Goal: Task Accomplishment & Management: Manage account settings

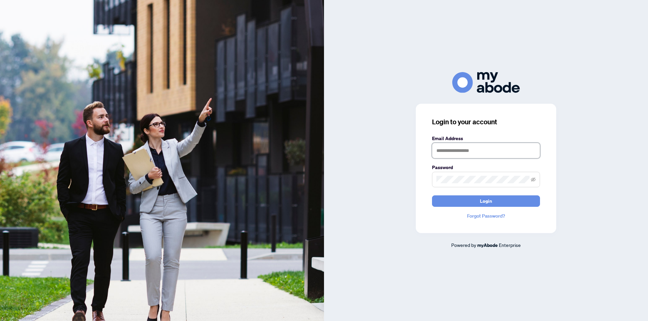
click at [468, 152] on input "text" at bounding box center [486, 151] width 108 height 16
type input "**********"
click at [467, 201] on button "Login" at bounding box center [486, 201] width 108 height 11
click at [460, 203] on button "Login" at bounding box center [486, 201] width 108 height 11
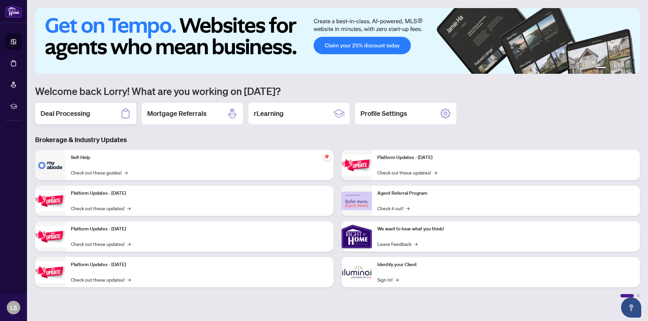
click at [84, 122] on div "Deal Processing" at bounding box center [85, 114] width 101 height 22
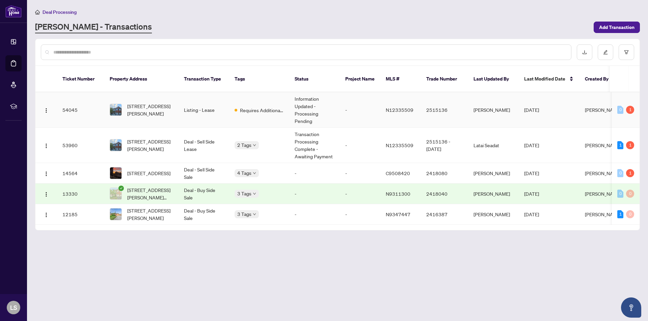
click at [253, 111] on td "Requires Additional Docs" at bounding box center [259, 109] width 60 height 35
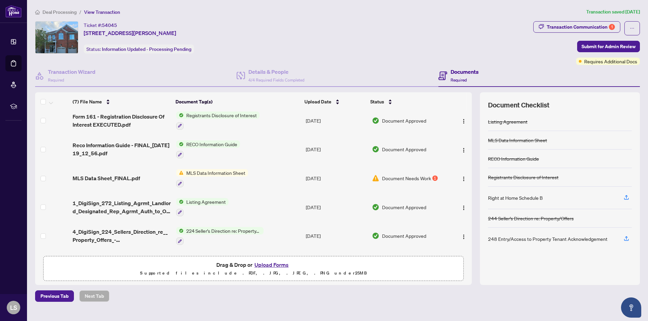
scroll to position [35, 0]
click at [461, 176] on img "button" at bounding box center [463, 177] width 5 height 5
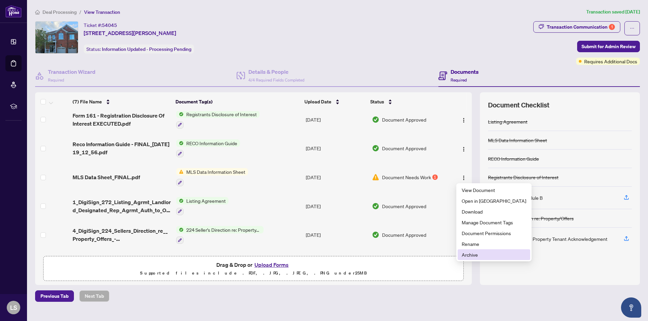
click at [474, 257] on span "Archive" at bounding box center [493, 254] width 64 height 7
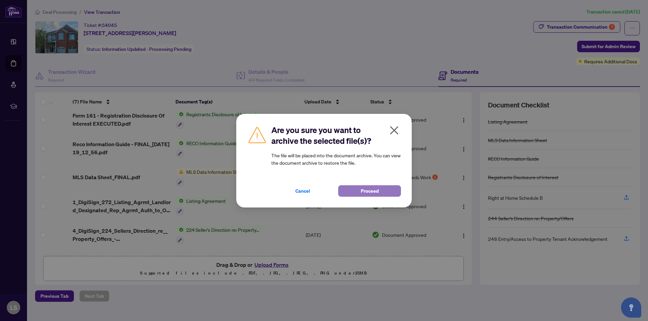
click at [354, 192] on button "Proceed" at bounding box center [369, 191] width 63 height 11
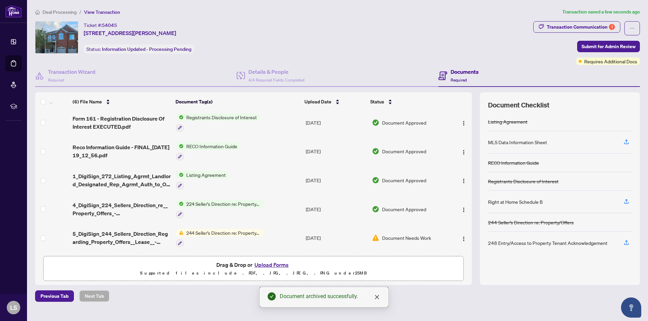
scroll to position [33, 0]
click at [269, 267] on button "Upload Forms" at bounding box center [271, 265] width 38 height 9
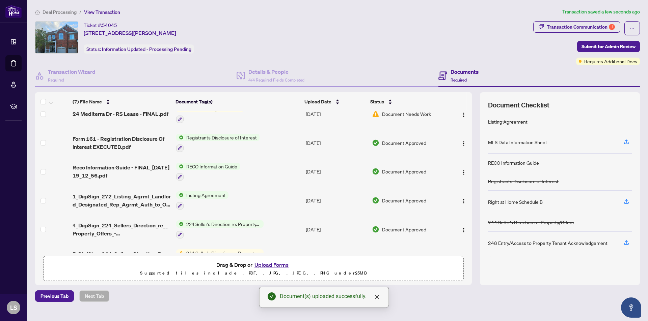
scroll to position [35, 0]
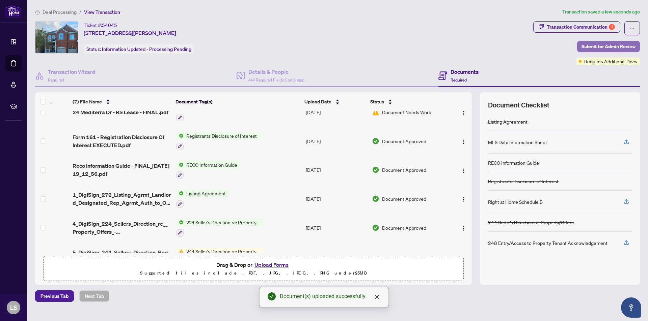
click at [581, 48] on button "Submit for Admin Review" at bounding box center [608, 46] width 63 height 11
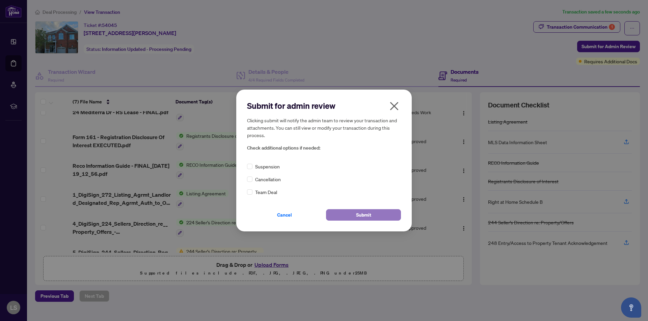
click at [361, 218] on span "Submit" at bounding box center [363, 215] width 15 height 11
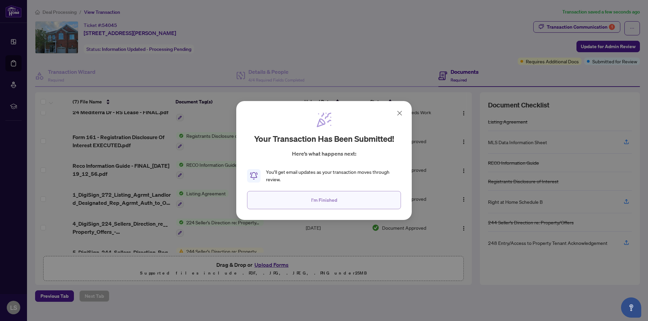
click at [336, 205] on span "I'm Finished" at bounding box center [324, 200] width 26 height 11
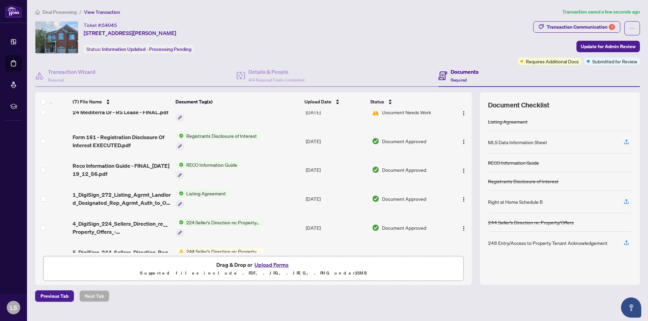
click at [69, 11] on span "Deal Processing" at bounding box center [60, 12] width 34 height 6
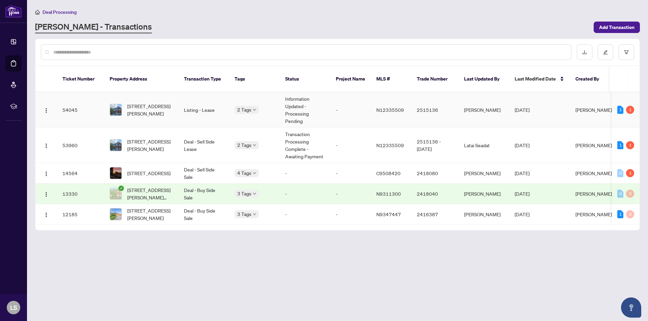
click at [200, 104] on td "Listing - Lease" at bounding box center [203, 109] width 51 height 35
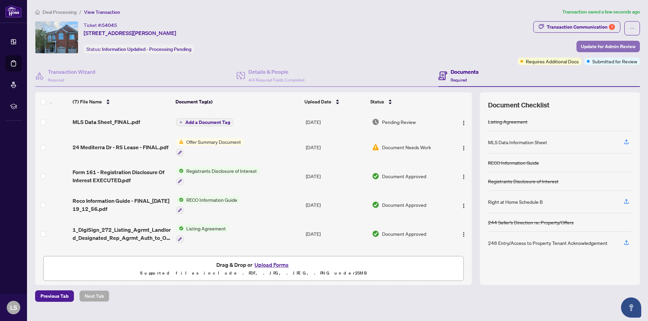
click at [594, 47] on span "Update for Admin Review" at bounding box center [608, 46] width 55 height 11
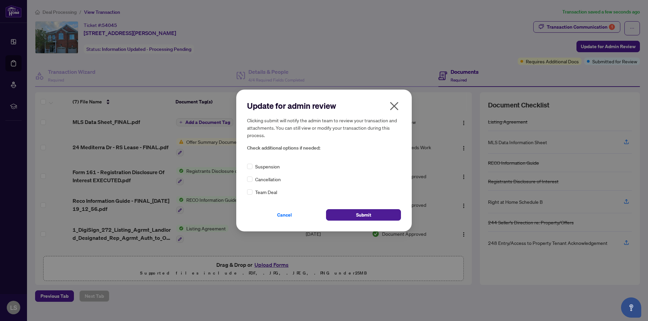
click at [396, 105] on icon "close" at bounding box center [394, 106] width 8 height 8
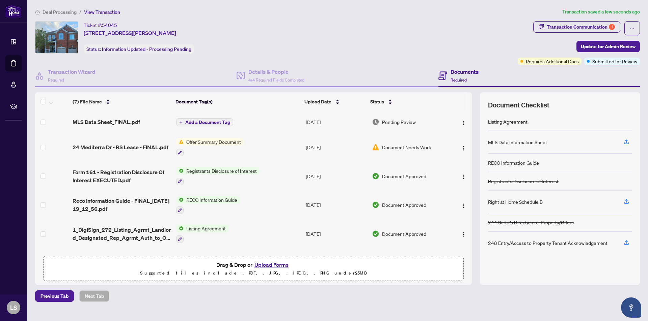
click at [67, 15] on span "Deal Processing" at bounding box center [60, 12] width 34 height 6
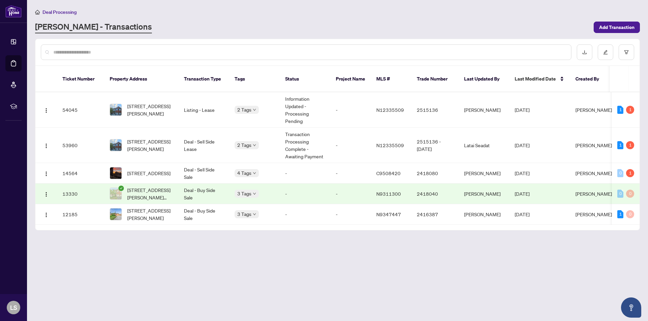
click at [272, 190] on div "3 Tags" at bounding box center [254, 194] width 40 height 8
click at [224, 190] on td "Deal - Buy Side Sale" at bounding box center [203, 194] width 51 height 21
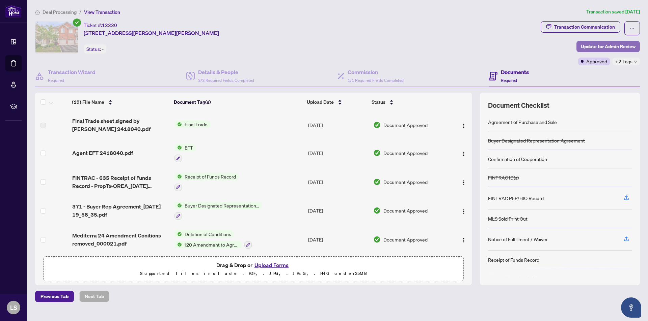
click at [602, 44] on span "Update for Admin Review" at bounding box center [608, 46] width 55 height 11
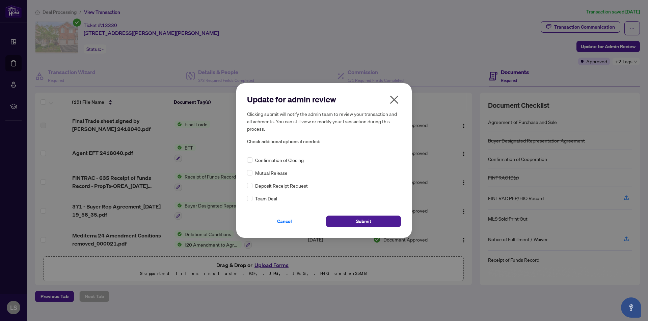
click at [298, 163] on span "Confirmation of Closing" at bounding box center [279, 160] width 49 height 7
click at [356, 225] on span "Submit" at bounding box center [363, 221] width 15 height 11
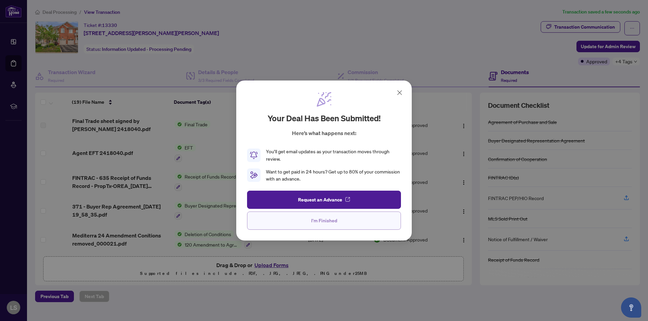
click at [349, 222] on button "I'm Finished" at bounding box center [324, 221] width 154 height 18
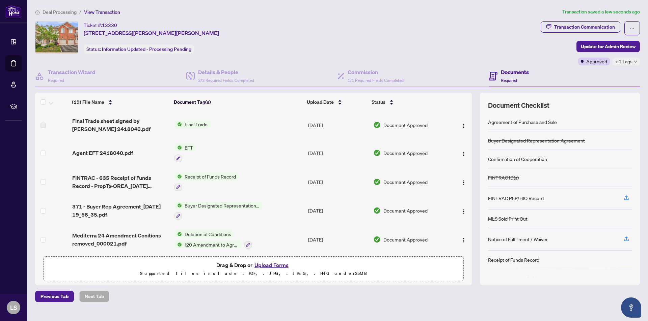
click at [625, 63] on span "+4 Tags" at bounding box center [623, 62] width 17 height 8
click at [497, 44] on div "Ticket #: 13330 24 Mediterra Dr Vaughan Ontario L4H 3B7 Canada, Vaughan, Ontari…" at bounding box center [286, 37] width 503 height 32
click at [586, 47] on span "Update for Admin Review" at bounding box center [608, 46] width 55 height 11
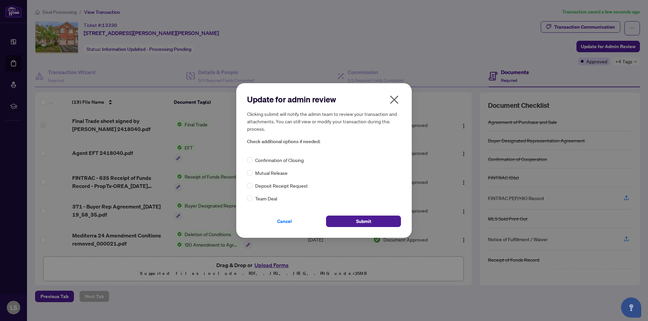
click at [297, 162] on span "Confirmation of Closing" at bounding box center [279, 160] width 49 height 7
click at [355, 222] on button "Submit" at bounding box center [363, 221] width 75 height 11
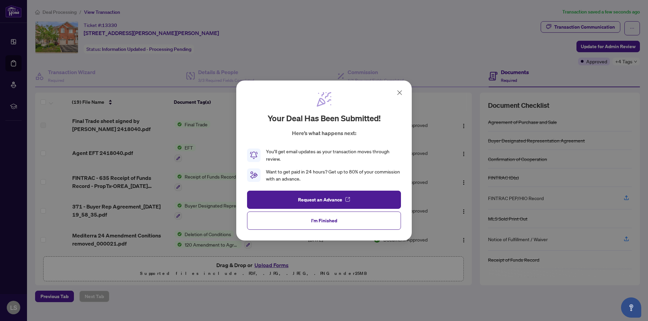
click at [401, 92] on icon at bounding box center [399, 93] width 8 height 8
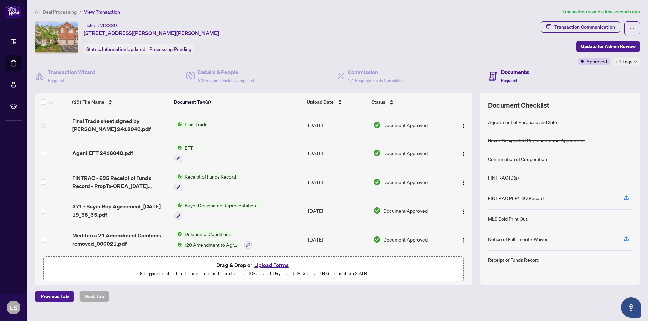
click at [72, 10] on span "Deal Processing" at bounding box center [60, 12] width 34 height 6
